Goal: Transaction & Acquisition: Purchase product/service

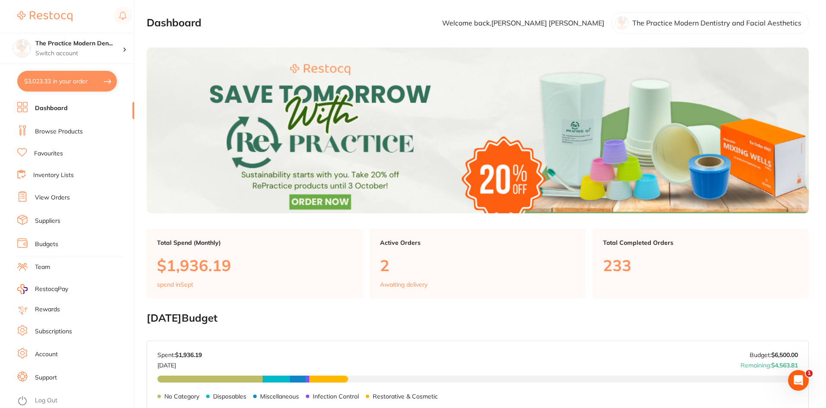
click at [74, 83] on button "$3,023.33 in your order" at bounding box center [67, 81] width 100 height 21
checkbox input "true"
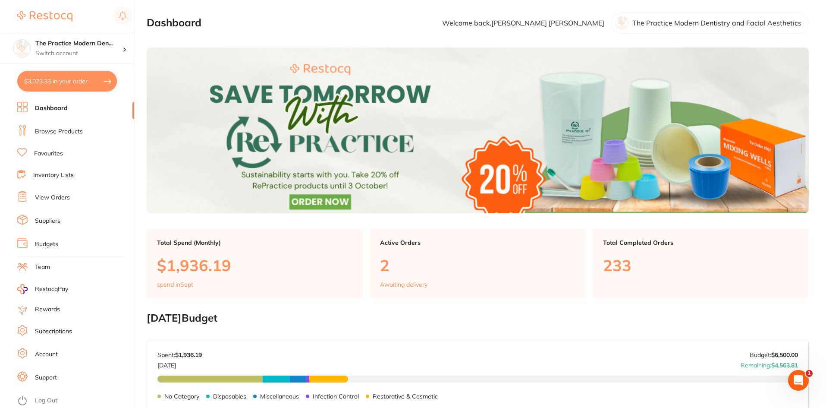
checkbox input "true"
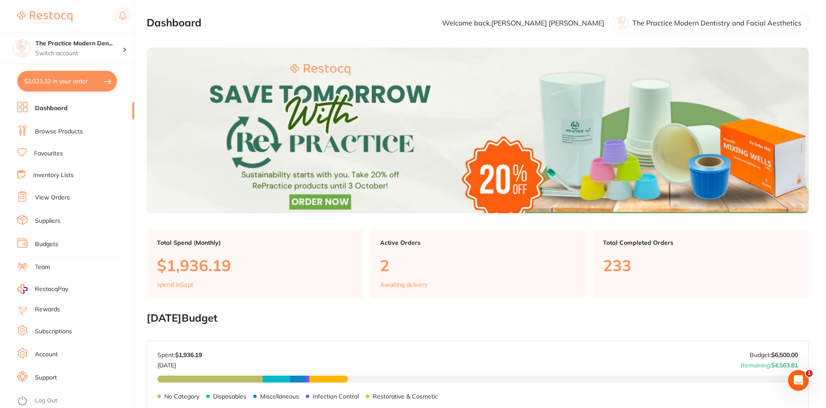
checkbox input "true"
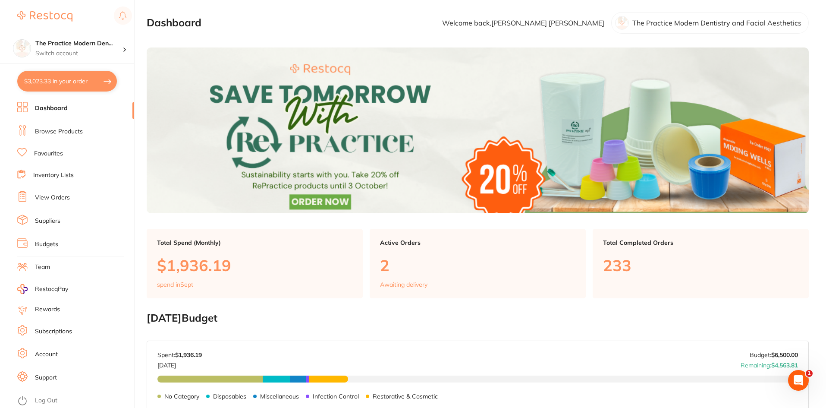
checkbox input "true"
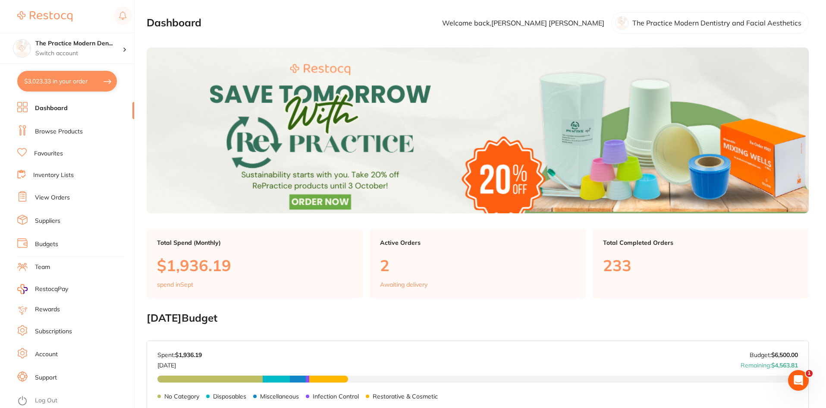
checkbox input "true"
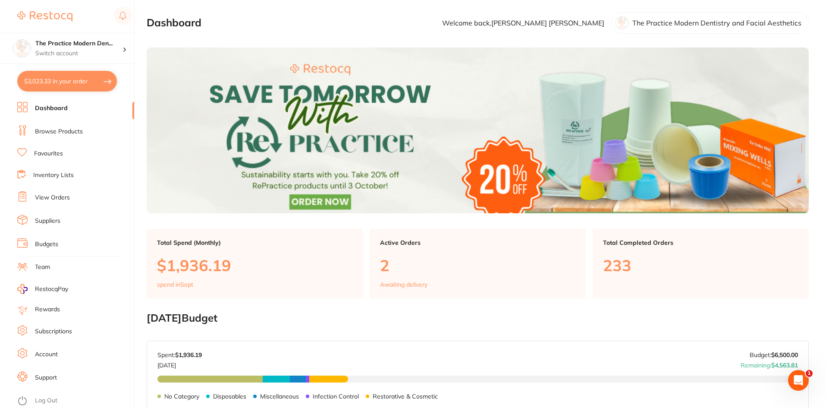
checkbox input "true"
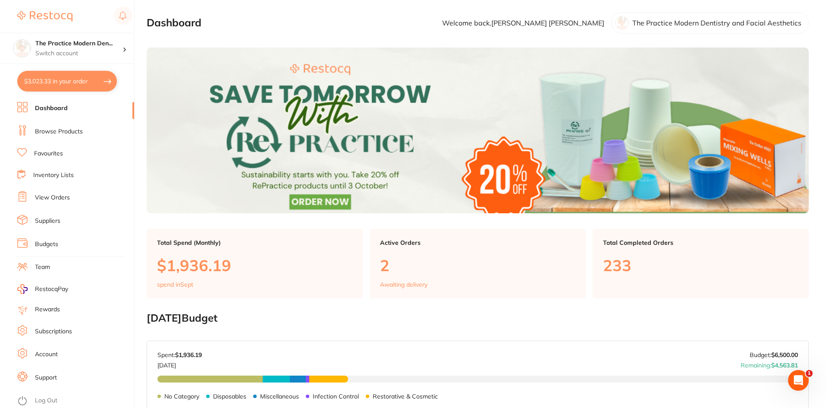
checkbox input "true"
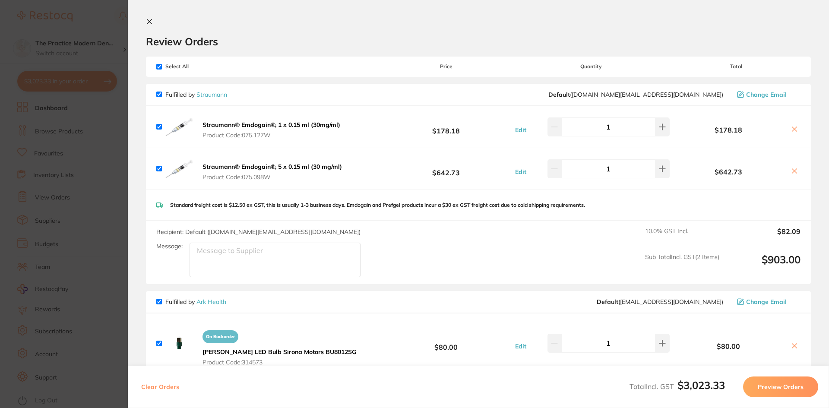
click at [157, 65] on input "checkbox" at bounding box center [159, 67] width 6 height 6
checkbox input "false"
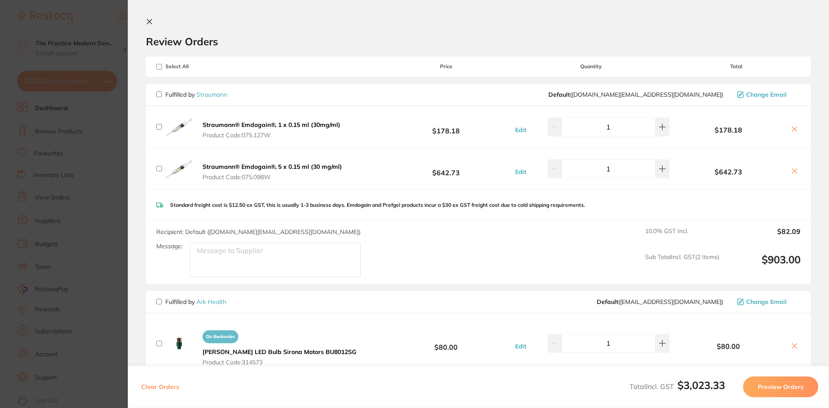
checkbox input "false"
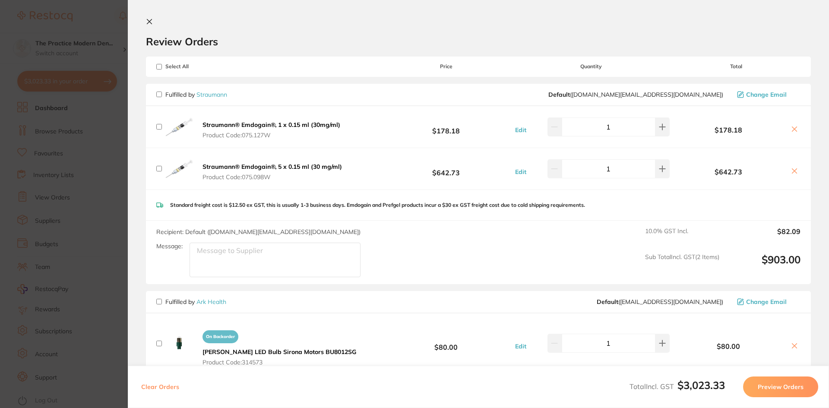
checkbox input "false"
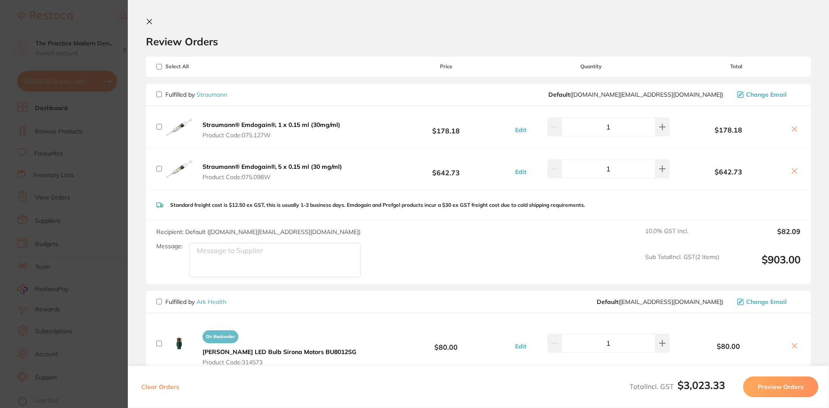
checkbox input "false"
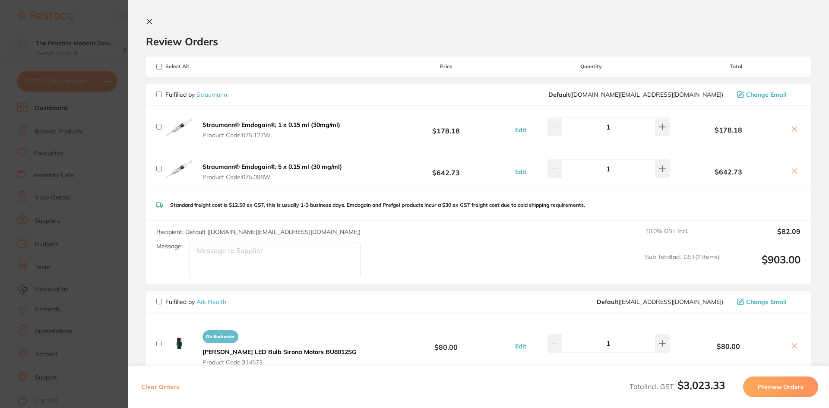
checkbox input "false"
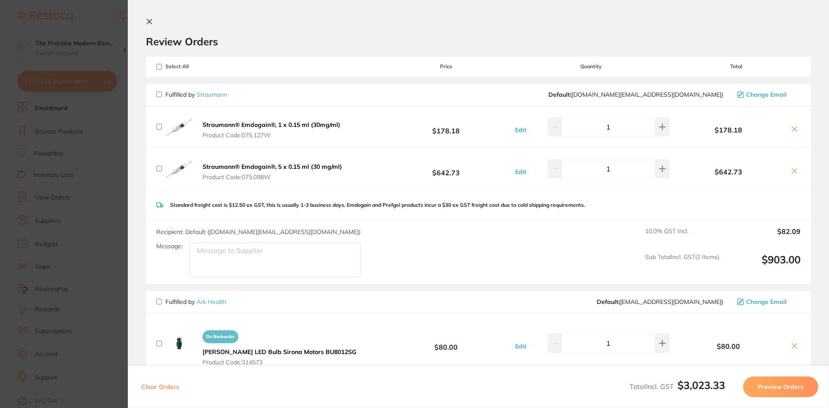
checkbox input "false"
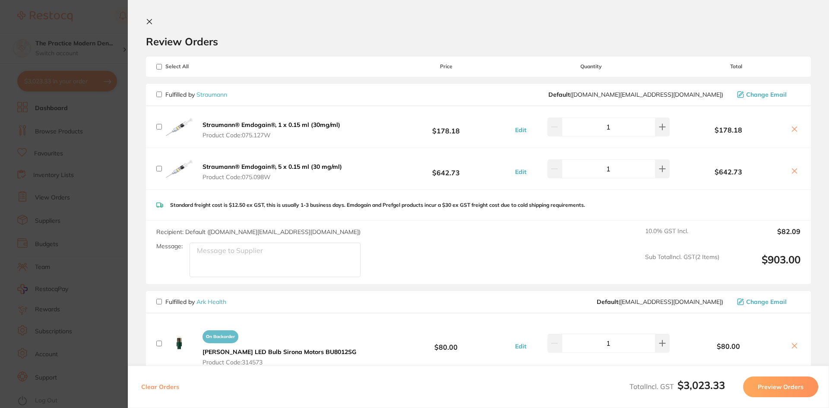
checkbox input "false"
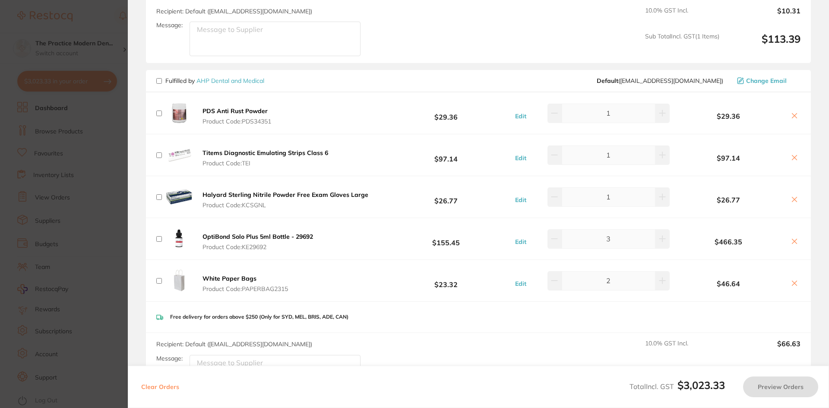
scroll to position [1640, 0]
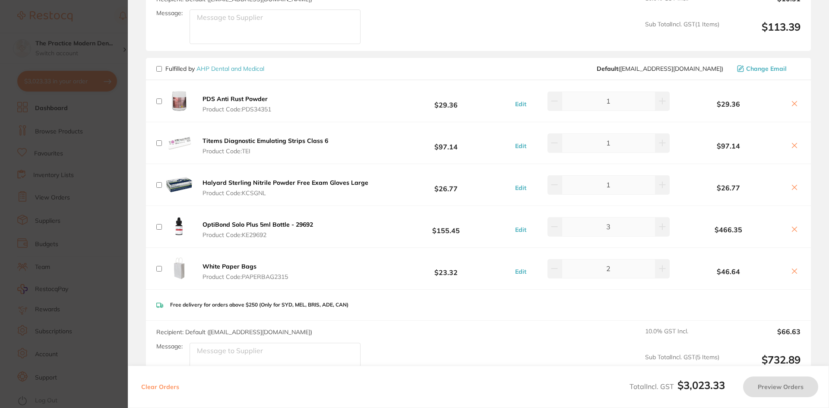
click at [793, 184] on icon at bounding box center [794, 187] width 7 height 7
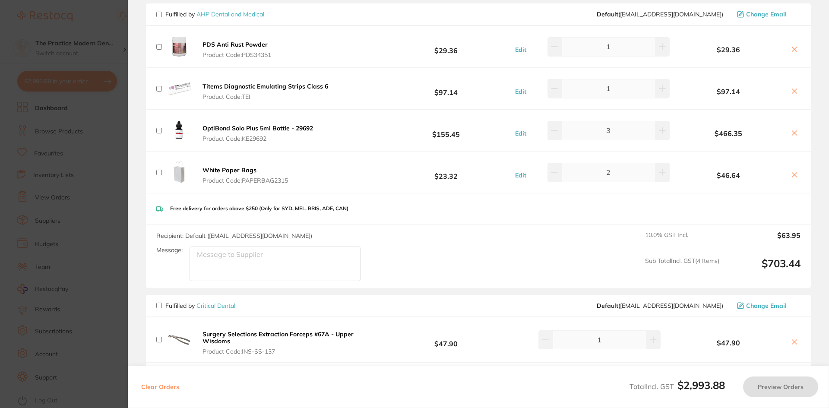
scroll to position [1597, 0]
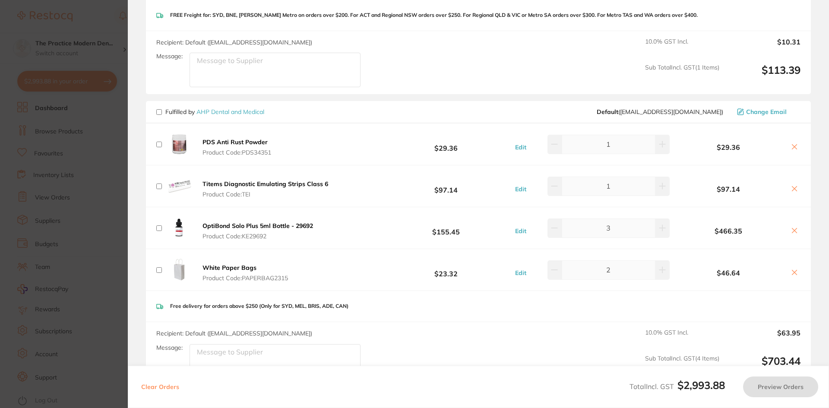
click at [158, 109] on input "checkbox" at bounding box center [159, 112] width 6 height 6
checkbox input "true"
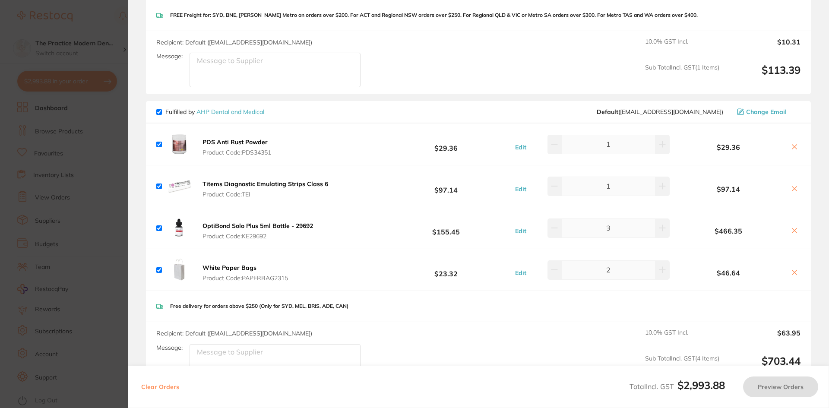
checkbox input "true"
click at [659, 141] on icon at bounding box center [662, 144] width 7 height 7
type input "2"
click at [553, 221] on button at bounding box center [554, 227] width 14 height 19
click at [659, 224] on icon at bounding box center [662, 227] width 7 height 7
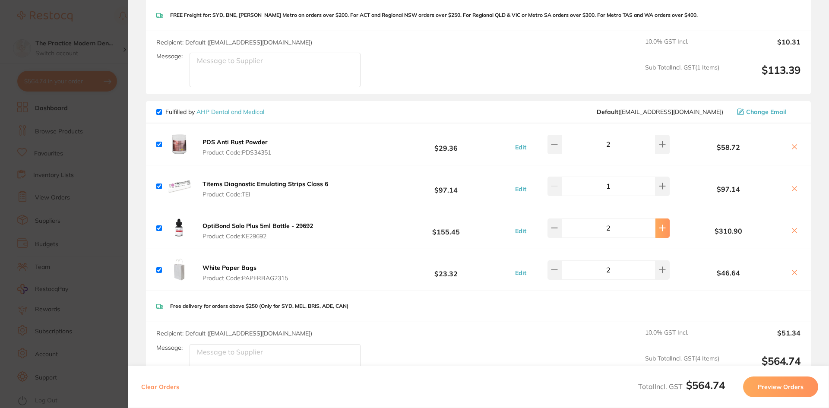
type input "3"
click at [763, 382] on button "Preview Orders" at bounding box center [780, 386] width 75 height 21
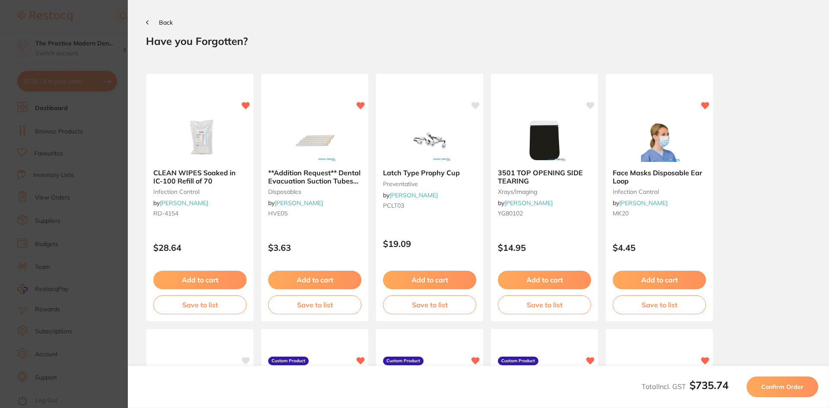
scroll to position [0, 0]
click at [777, 385] on span "Confirm Order" at bounding box center [782, 387] width 42 height 8
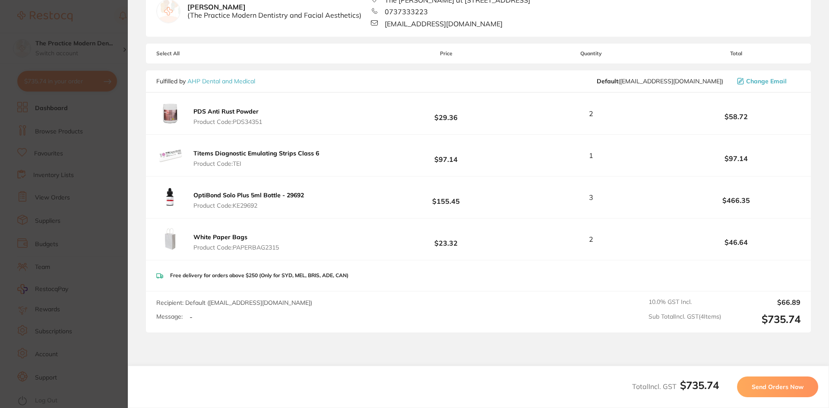
scroll to position [86, 0]
click at [754, 383] on span "Send Orders Now" at bounding box center [777, 387] width 52 height 8
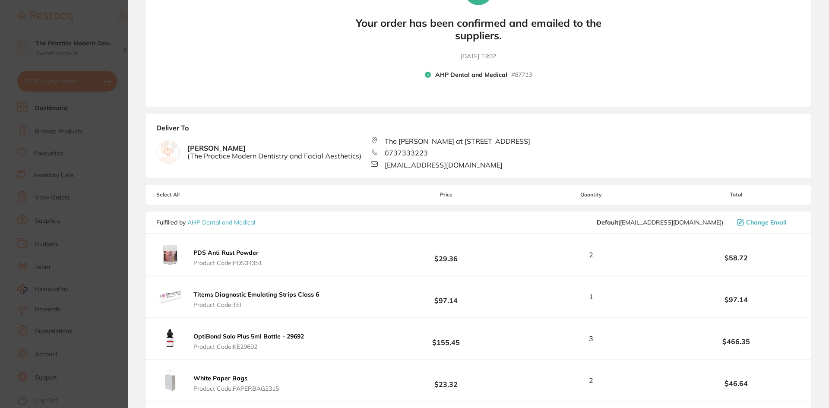
scroll to position [43, 0]
